Goal: Check status: Check status

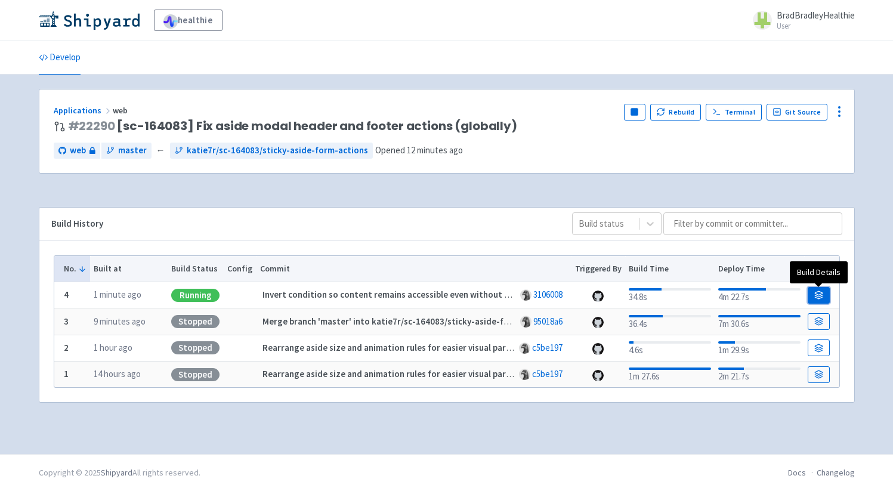
click at [815, 296] on icon at bounding box center [819, 296] width 8 height 2
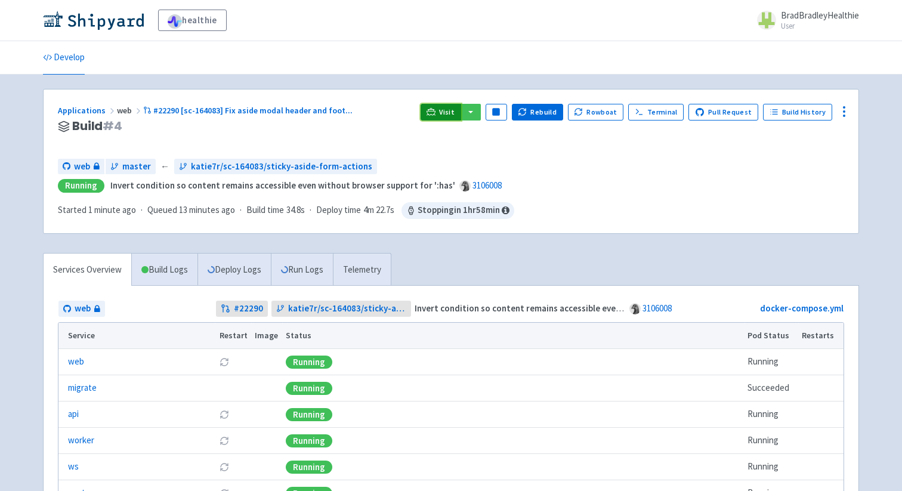
click at [452, 113] on span "Visit" at bounding box center [447, 112] width 16 height 10
